Goal: Transaction & Acquisition: Purchase product/service

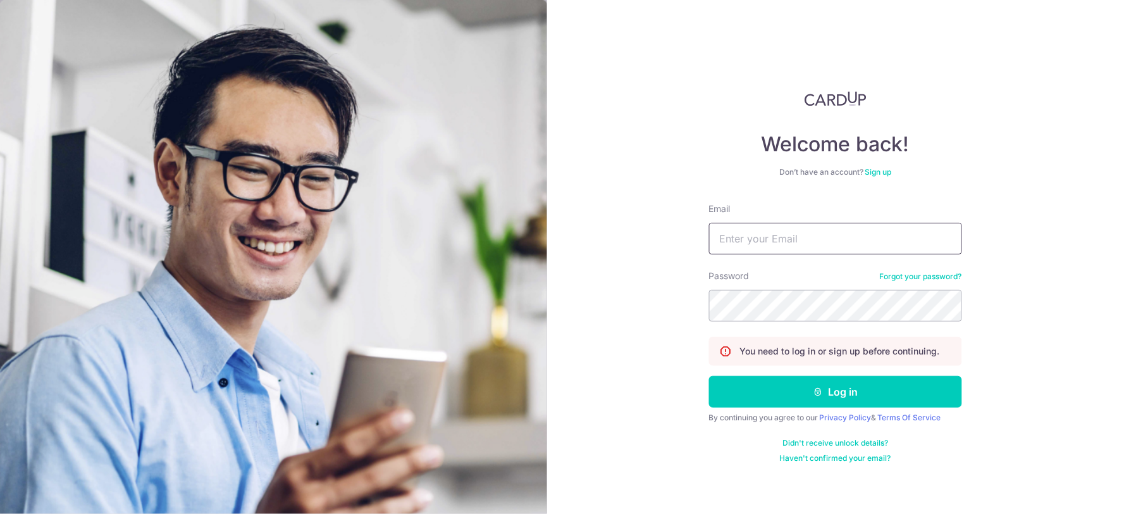
click at [560, 231] on input "Email" at bounding box center [835, 239] width 253 height 32
type input "jaslinchai@kinobiotech.com"
click at [560, 376] on button "Log in" at bounding box center [835, 392] width 253 height 32
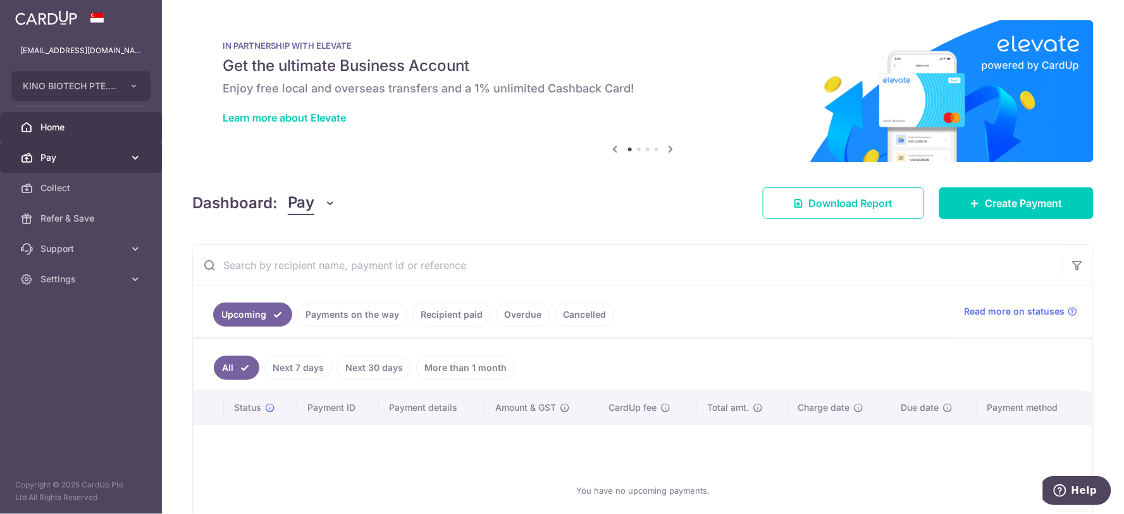
click at [84, 151] on span "Pay" at bounding box center [81, 157] width 83 height 13
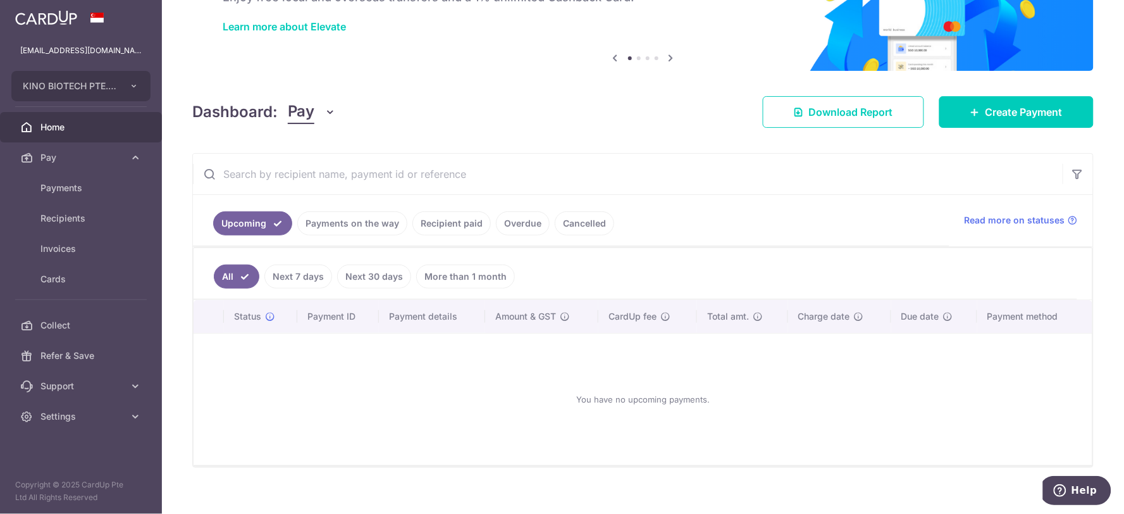
scroll to position [105, 0]
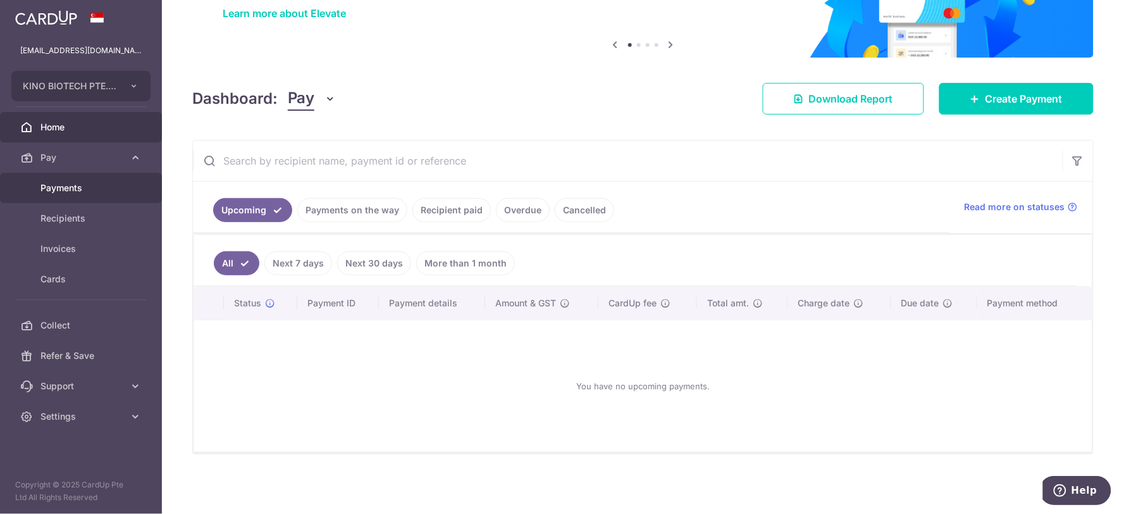
click at [63, 196] on link "Payments" at bounding box center [81, 188] width 162 height 30
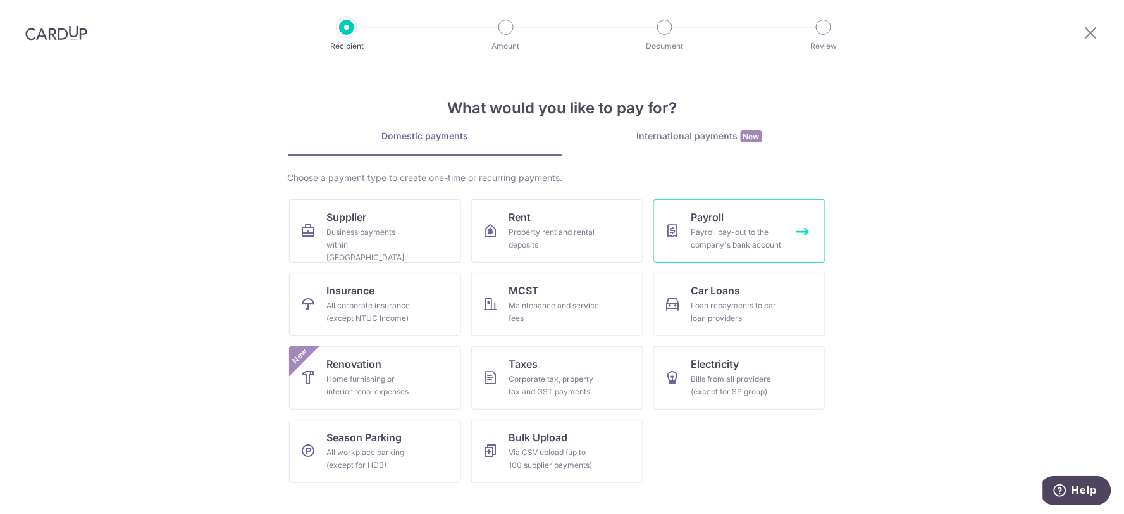
click at [705, 243] on div "Payroll pay-out to the company's bank account" at bounding box center [736, 238] width 91 height 25
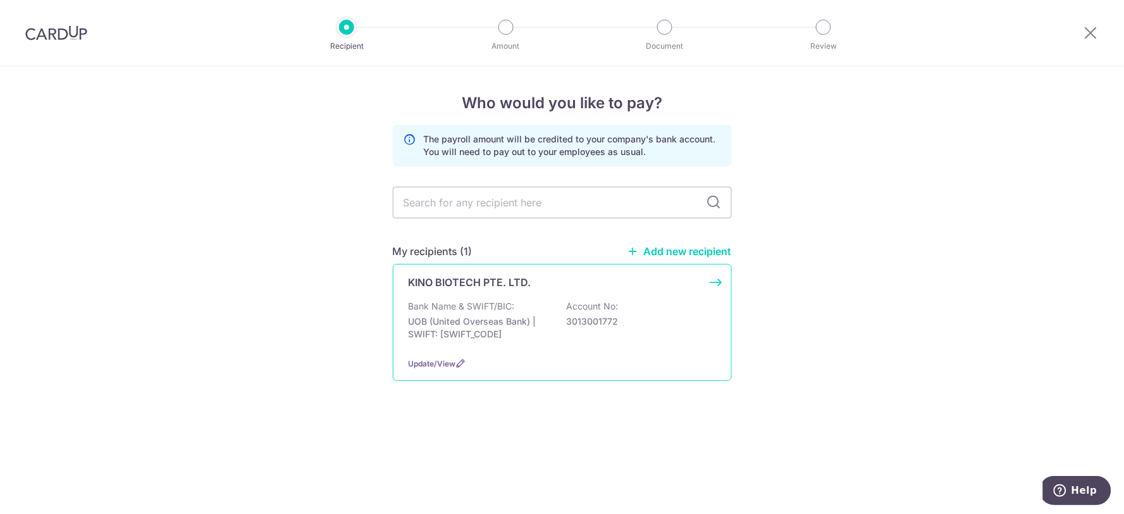
click at [530, 304] on div "Bank Name & SWIFT/BIC: UOB (United Overseas Bank) | SWIFT: UOVBSGSGXXX Account …" at bounding box center [562, 323] width 307 height 47
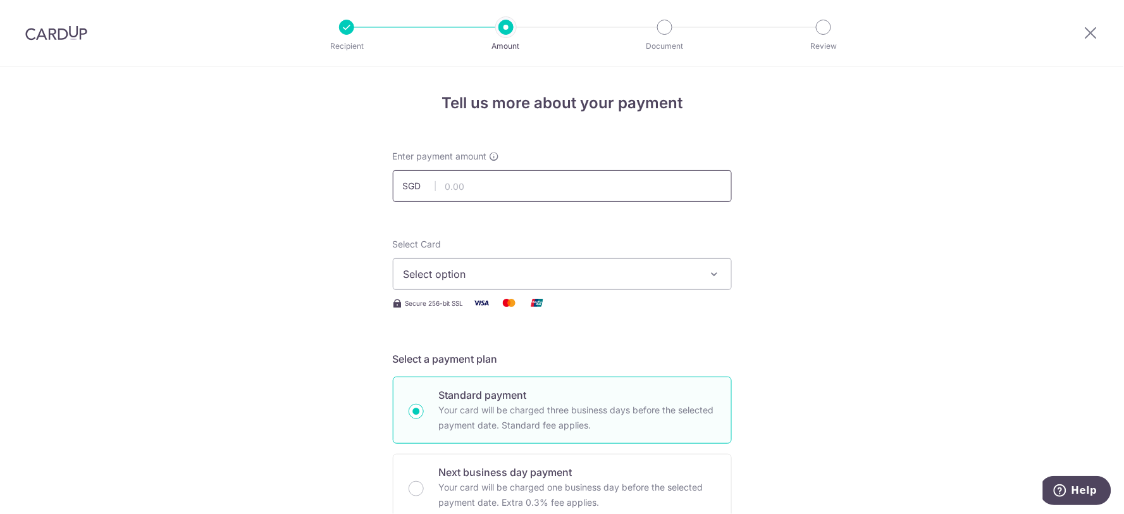
click at [519, 197] on input "text" at bounding box center [562, 186] width 339 height 32
type input "150,000.00"
click at [535, 268] on span "Select option" at bounding box center [551, 273] width 295 height 15
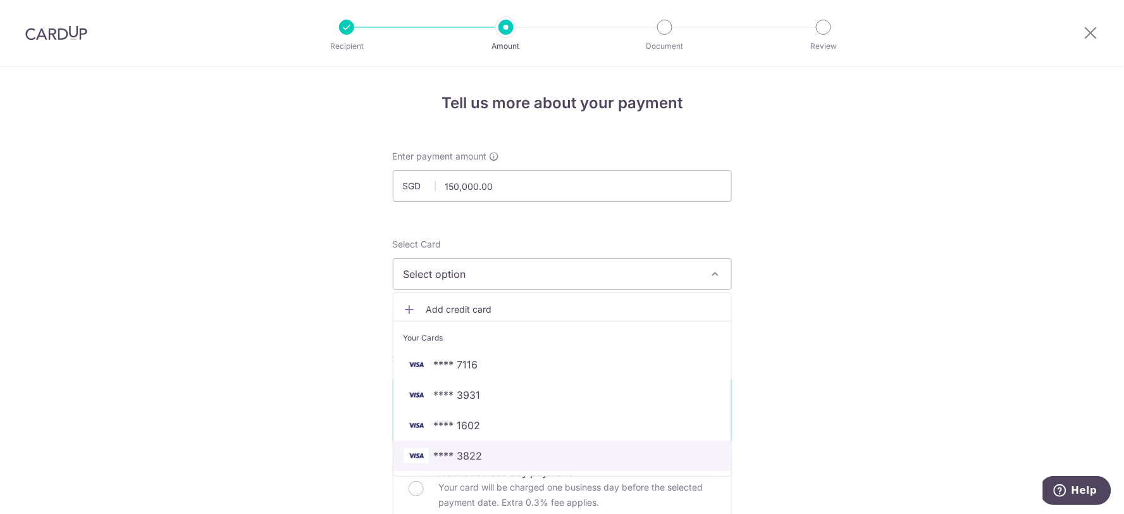
click at [534, 458] on span "**** 3822" at bounding box center [562, 455] width 317 height 15
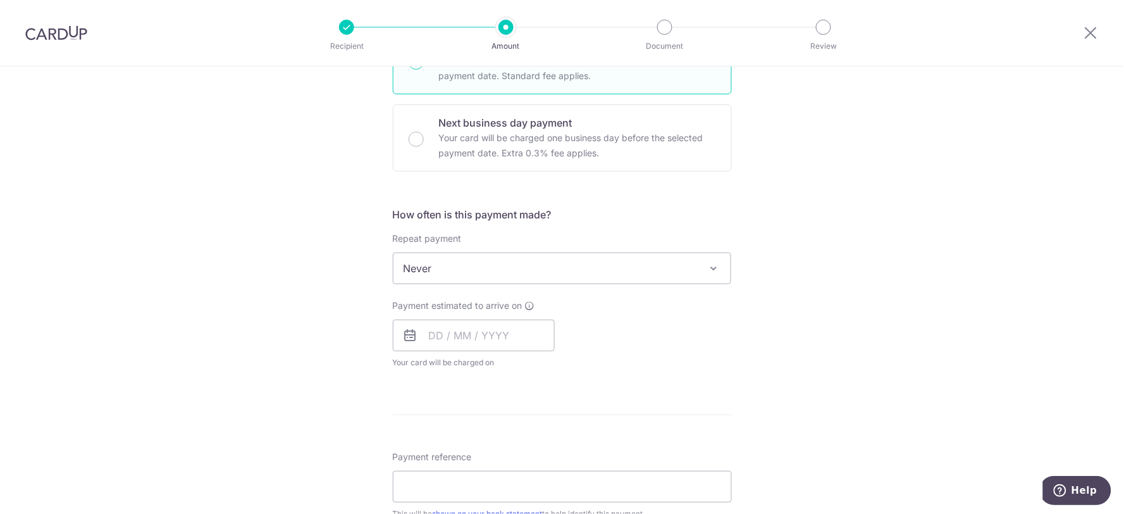
scroll to position [491, 0]
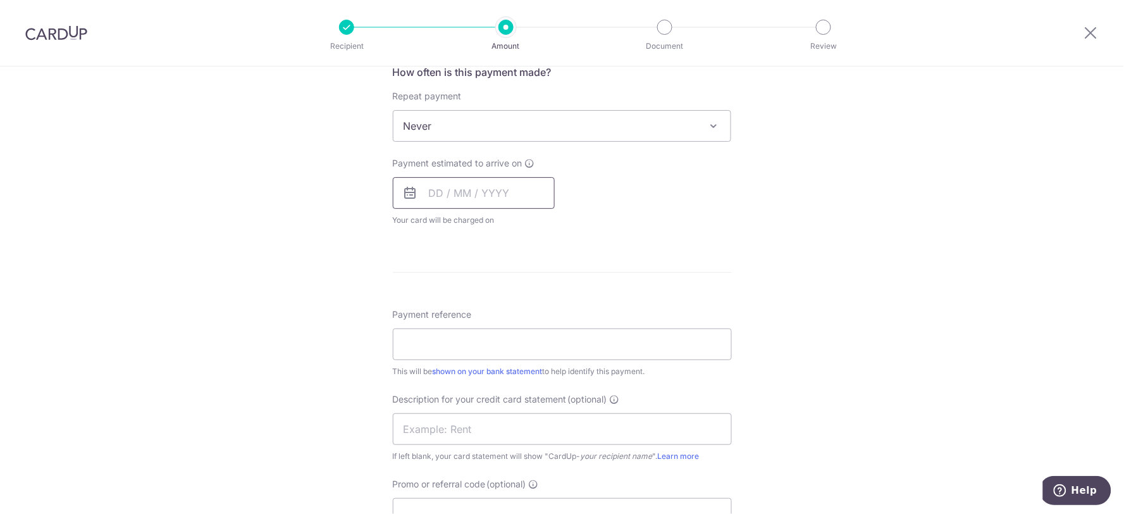
click at [483, 197] on input "text" at bounding box center [474, 193] width 162 height 32
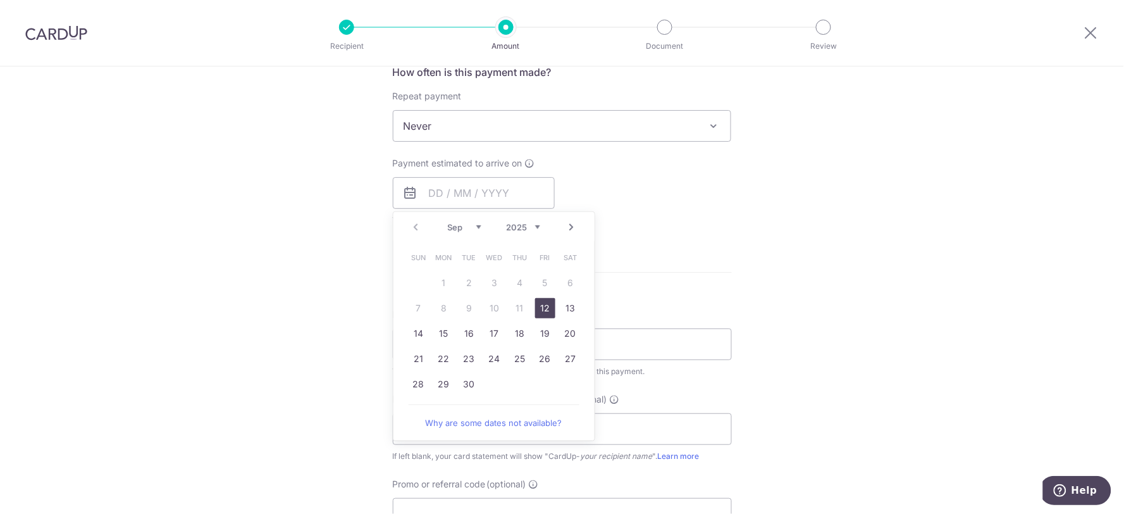
click at [542, 313] on link "12" at bounding box center [545, 308] width 20 height 20
type input "12/09/2025"
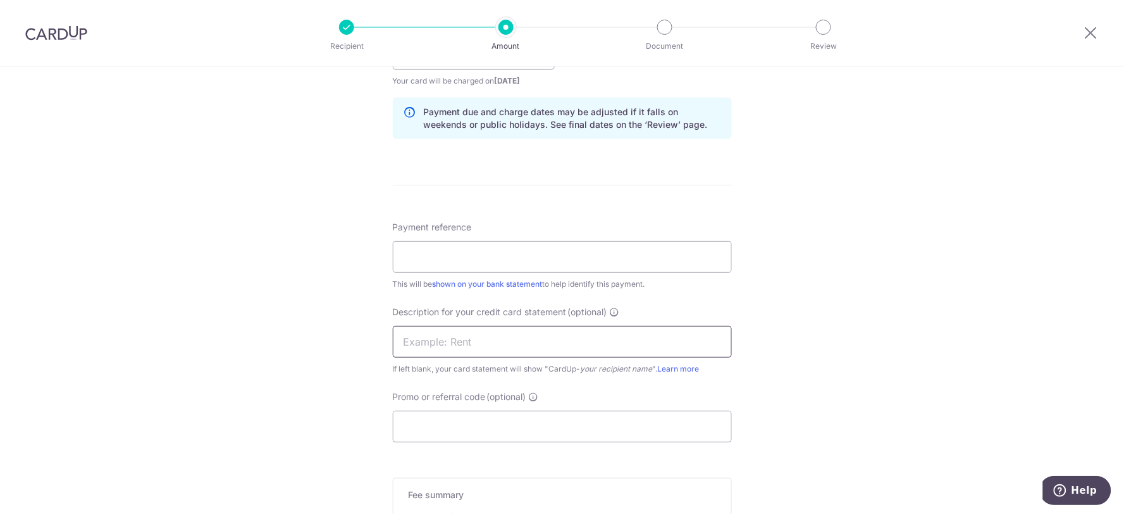
scroll to position [632, 0]
click at [516, 245] on input "Payment reference" at bounding box center [562, 255] width 339 height 32
click at [452, 257] on input "PAYROLL AUG 25" at bounding box center [562, 255] width 339 height 32
drag, startPoint x: 491, startPoint y: 255, endPoint x: 188, endPoint y: 216, distance: 304.8
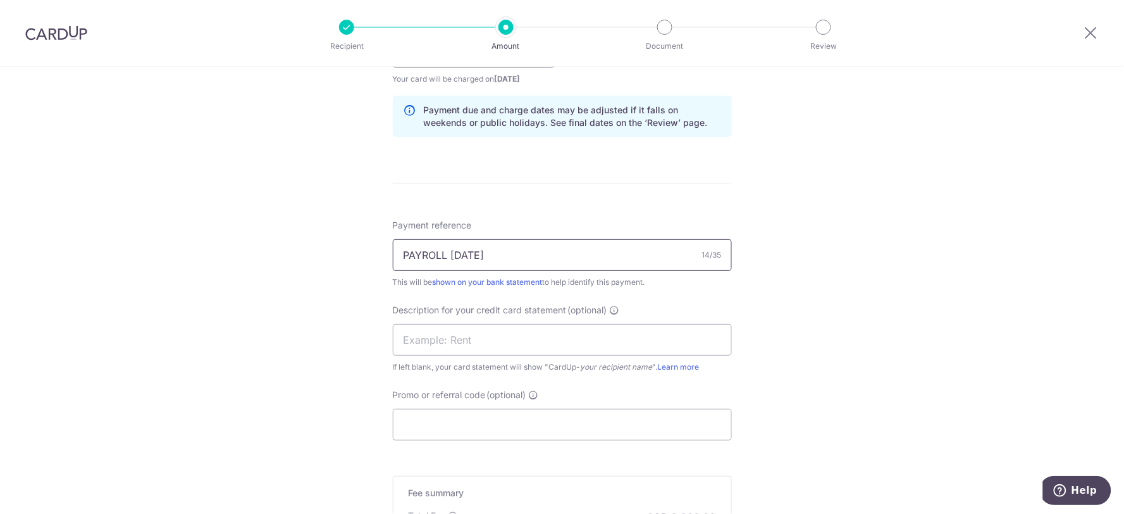
click at [188, 216] on div "Tell us more about your payment Enter payment amount SGD 150,000.00 150000.00 S…" at bounding box center [562, 68] width 1124 height 1268
type input "PAYROLL SEP 25"
click at [435, 345] on input "text" at bounding box center [562, 340] width 339 height 32
paste input "PAYROLL SEP 25"
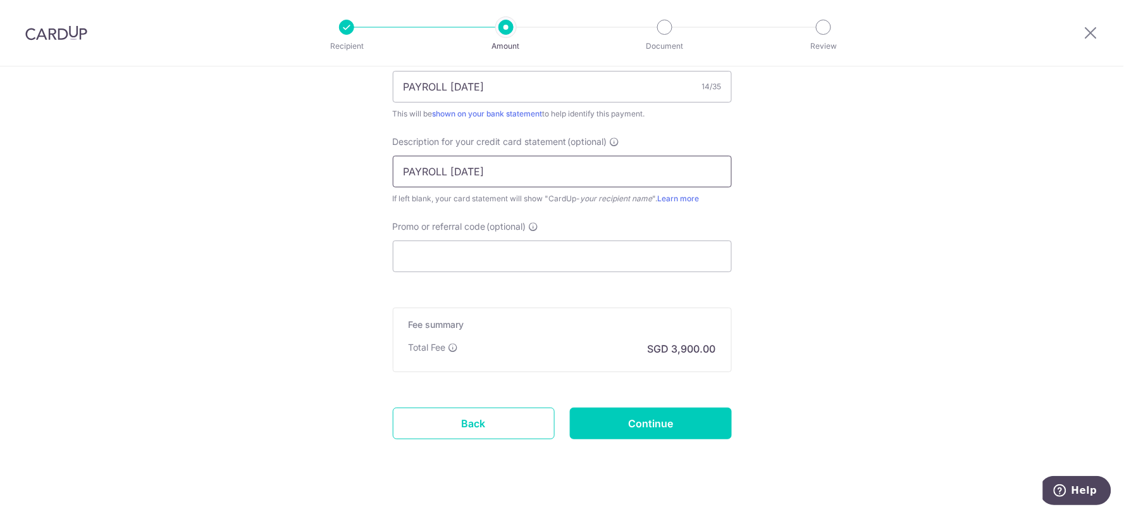
scroll to position [820, 0]
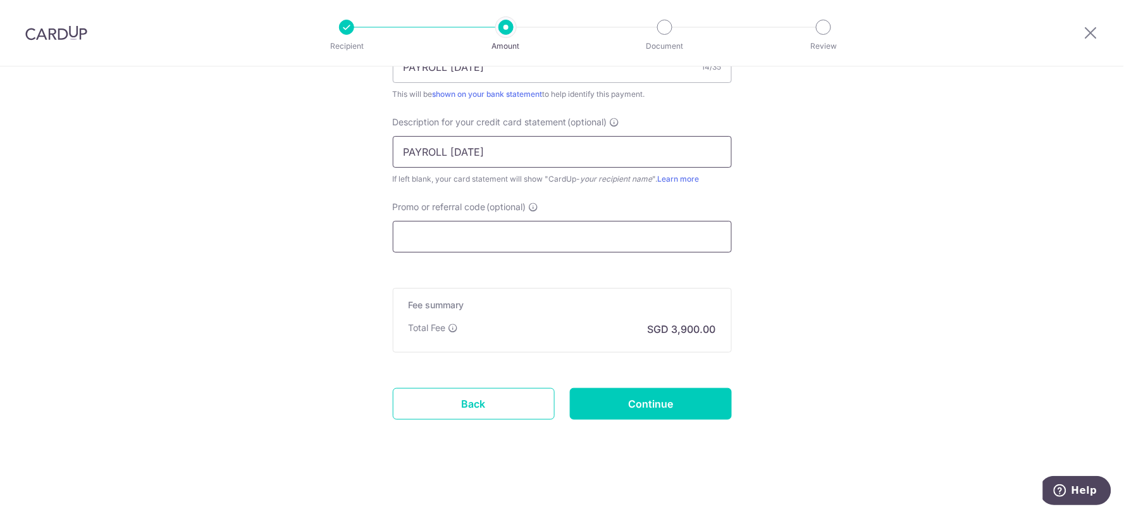
type input "PAYROLL SEP 25"
click at [491, 236] on input "Promo or referral code (optional)" at bounding box center [562, 237] width 339 height 32
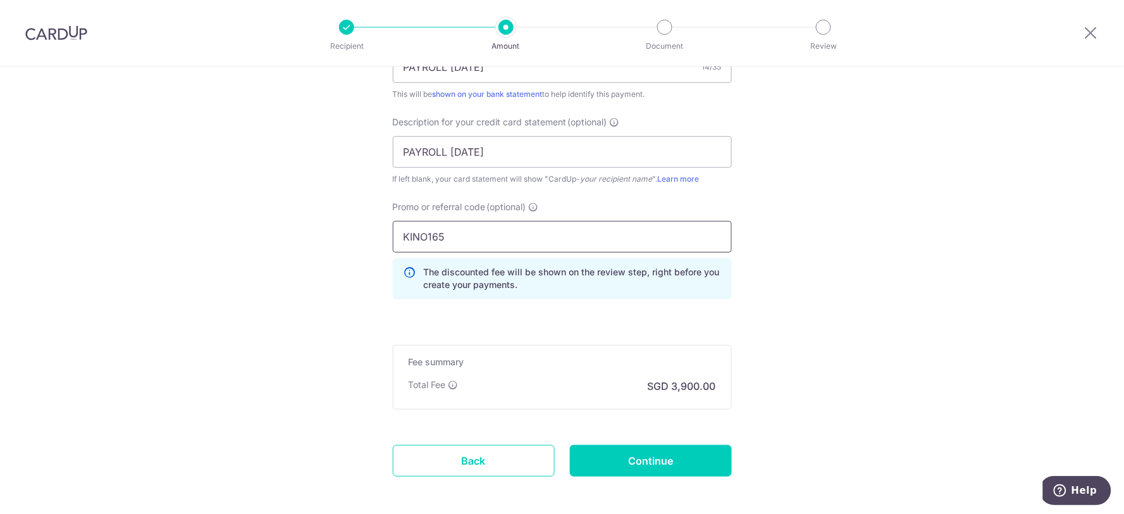
scroll to position [878, 0]
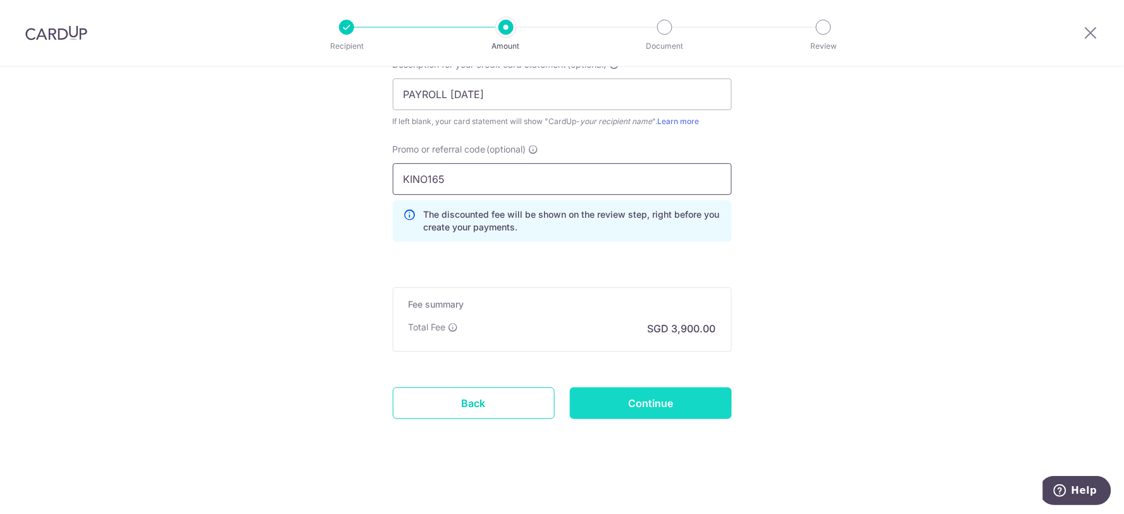
type input "KINO165"
click at [643, 401] on input "Continue" at bounding box center [651, 403] width 162 height 32
type input "Create Schedule"
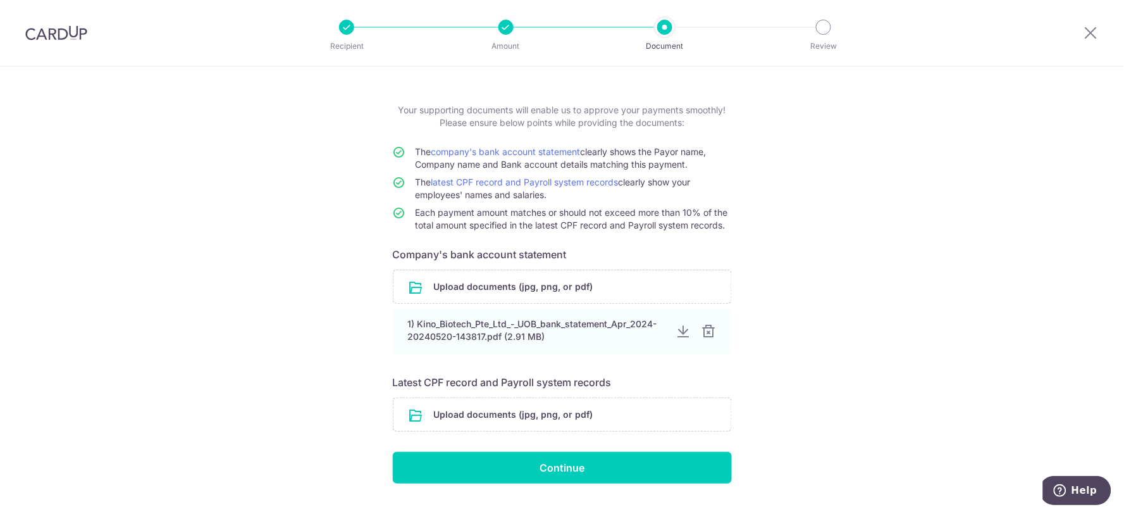
scroll to position [70, 0]
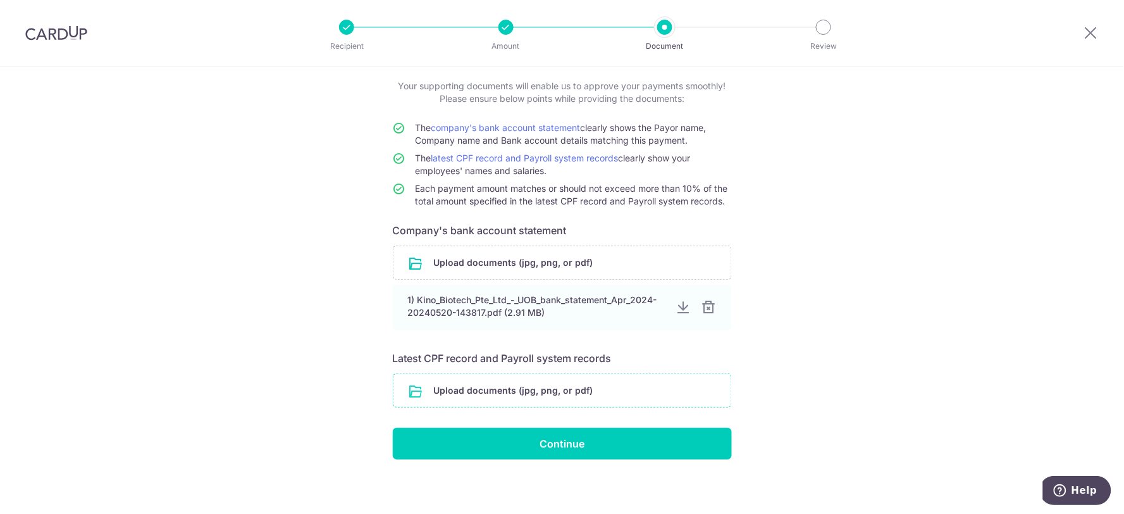
click at [547, 390] on input "file" at bounding box center [562, 390] width 338 height 33
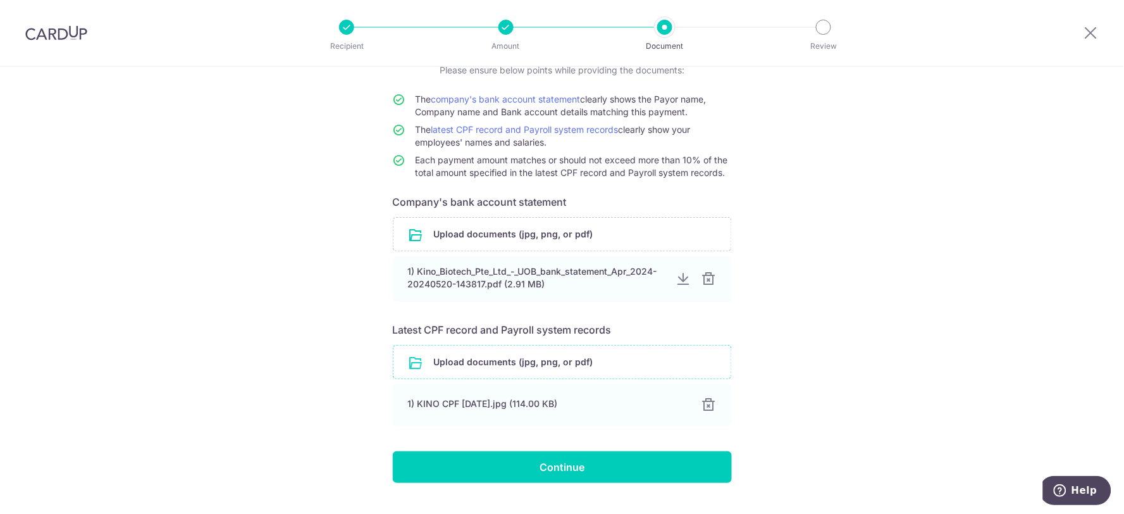
scroll to position [126, 0]
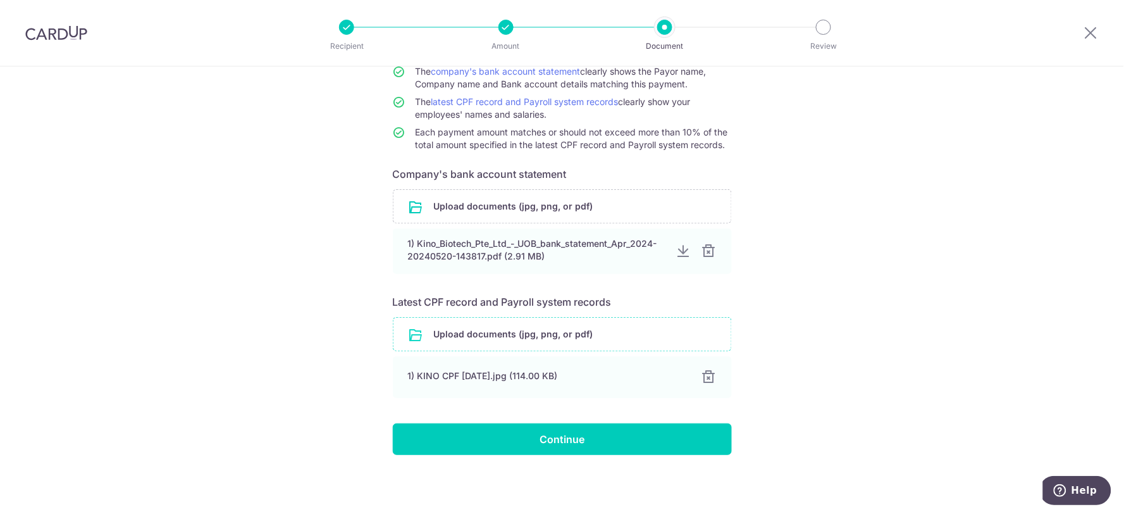
click at [565, 340] on input "file" at bounding box center [562, 333] width 338 height 33
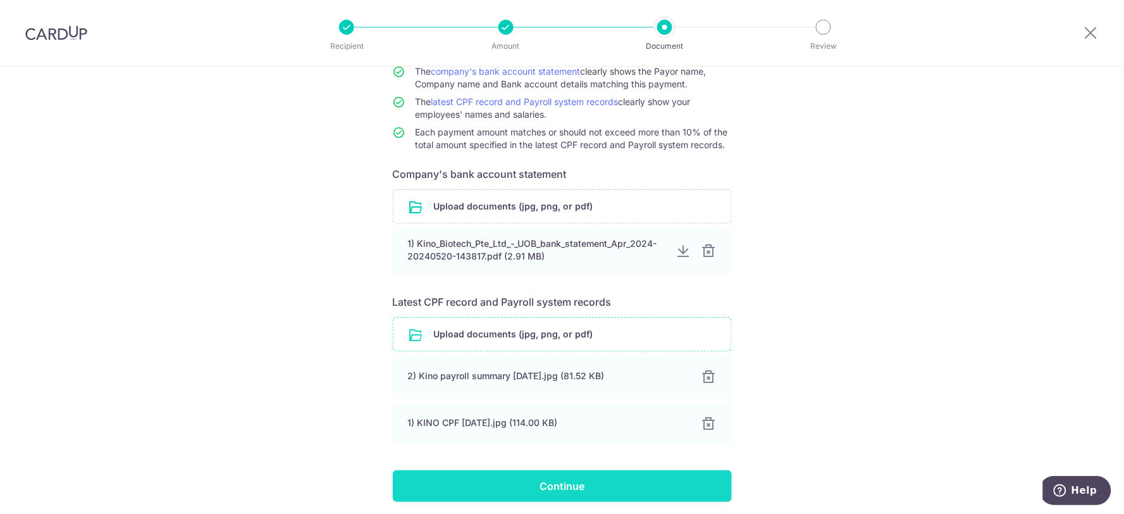
click at [520, 489] on input "Continue" at bounding box center [562, 486] width 339 height 32
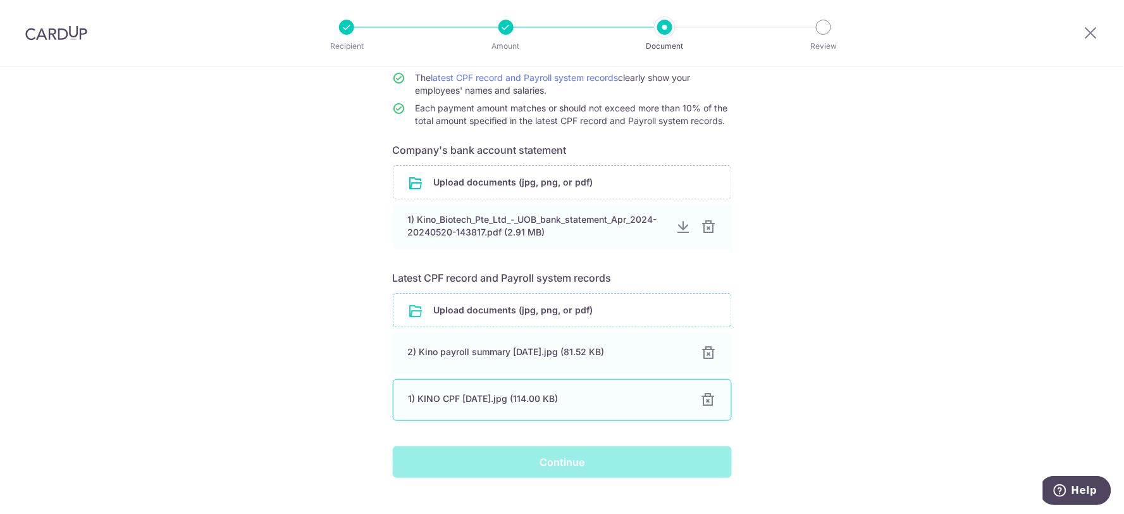
scroll to position [173, 0]
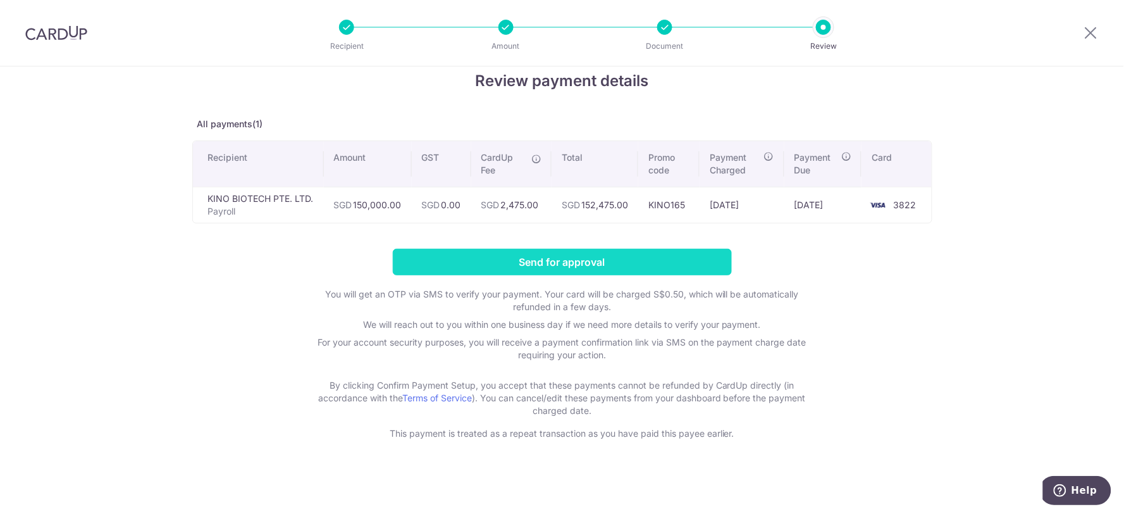
click at [605, 264] on input "Send for approval" at bounding box center [562, 262] width 339 height 27
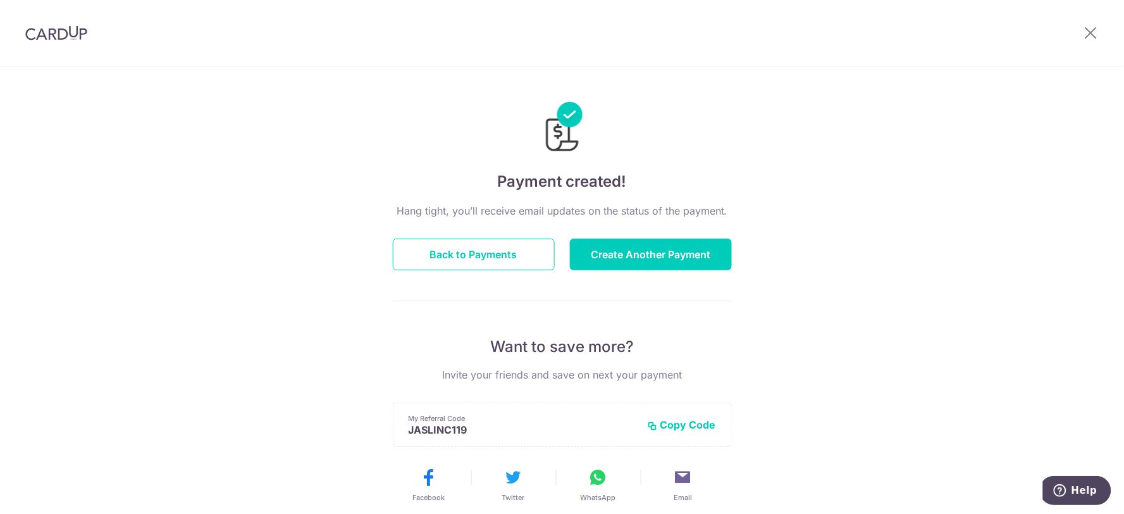
click at [748, 190] on div "Payment created! Hang tight, you’ll receive email updates on the status of the …" at bounding box center [562, 403] width 1124 height 675
click at [412, 156] on div "Payment created! Hang tight, you’ll receive email updates on the status of the …" at bounding box center [562, 382] width 339 height 601
click at [422, 270] on div "Hang tight, you’ll receive email updates on the status of the payment. Back to …" at bounding box center [562, 442] width 339 height 479
click at [439, 257] on button "Back to Payments" at bounding box center [474, 254] width 162 height 32
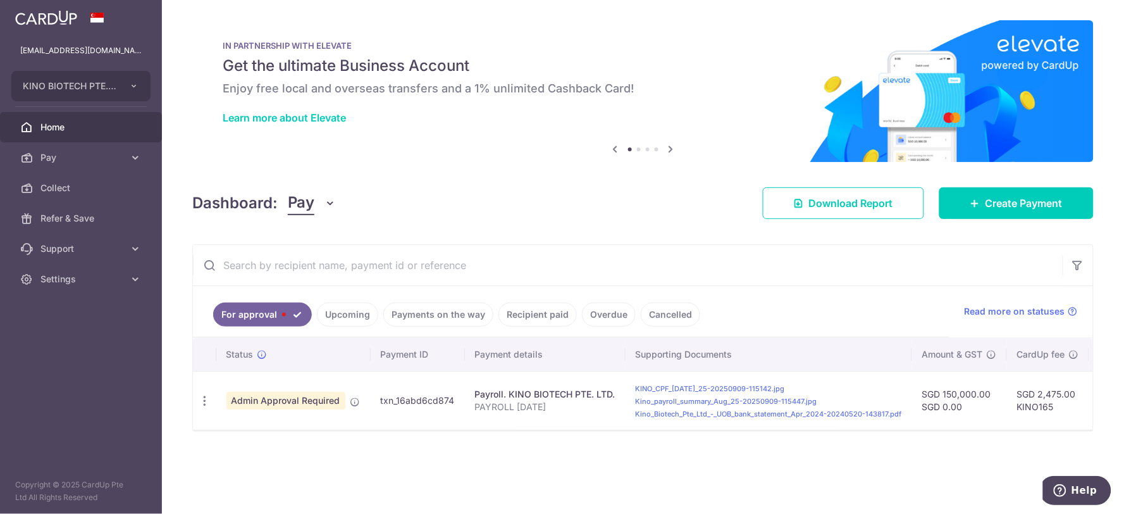
click at [78, 130] on span "Home" at bounding box center [81, 127] width 83 height 13
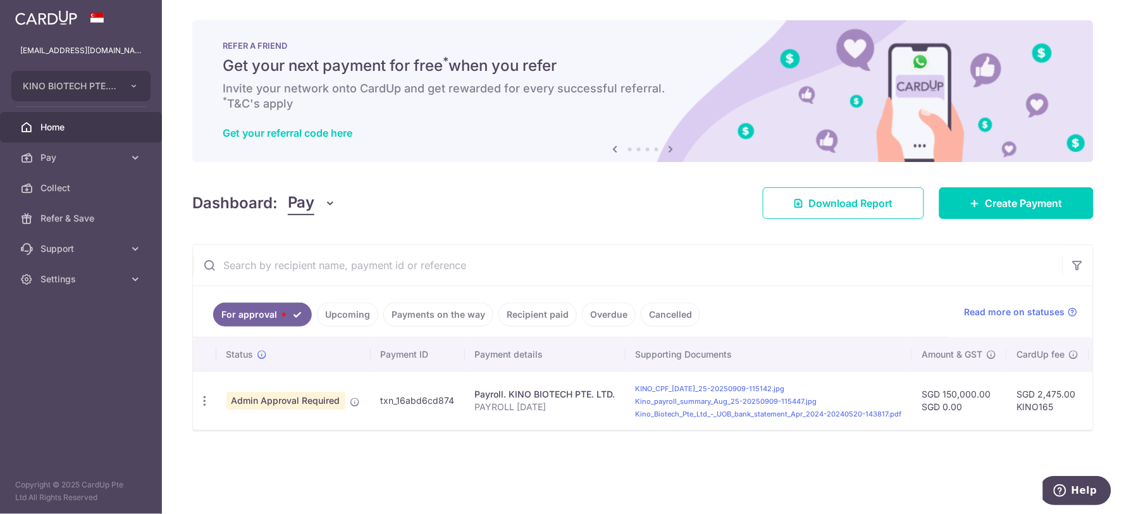
click at [59, 126] on span "Home" at bounding box center [81, 127] width 83 height 13
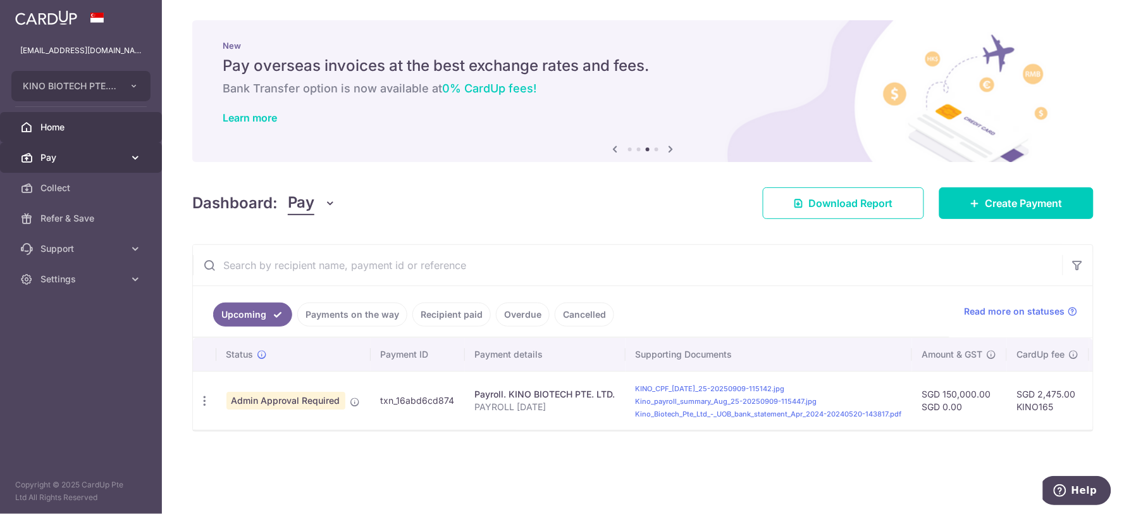
click at [65, 149] on link "Pay" at bounding box center [81, 157] width 162 height 30
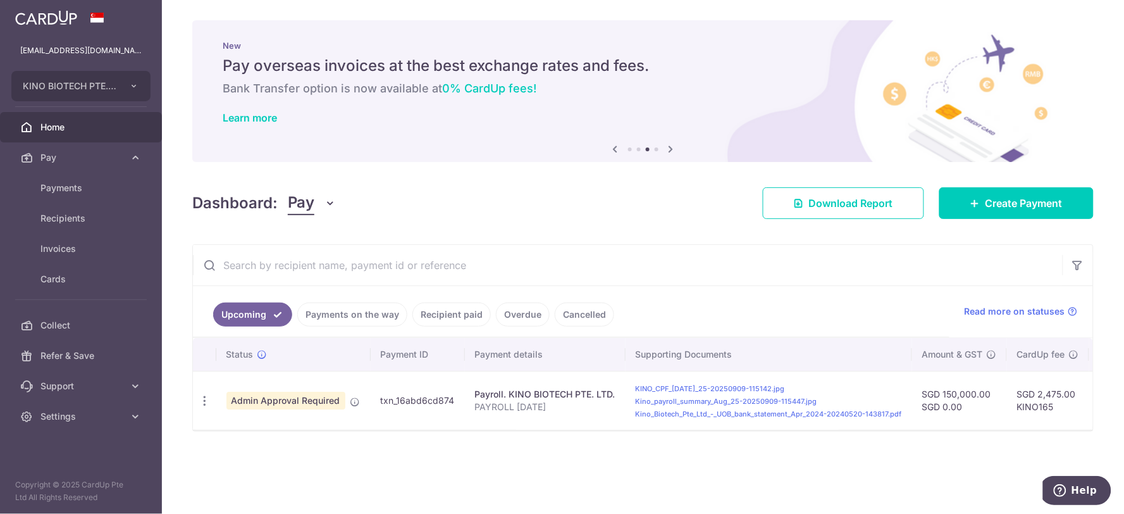
click at [96, 129] on span "Home" at bounding box center [81, 127] width 83 height 13
